Goal: Task Accomplishment & Management: Use online tool/utility

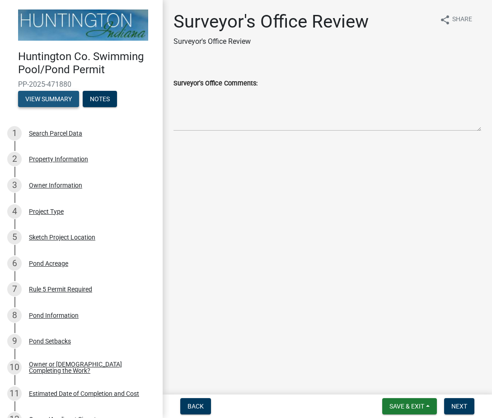
click at [53, 98] on button "View Summary" at bounding box center [48, 99] width 61 height 16
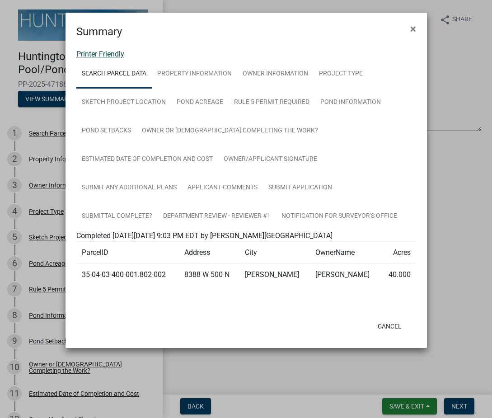
click at [106, 52] on link "Printer Friendly" at bounding box center [100, 54] width 48 height 9
